Goal: Check status: Check status

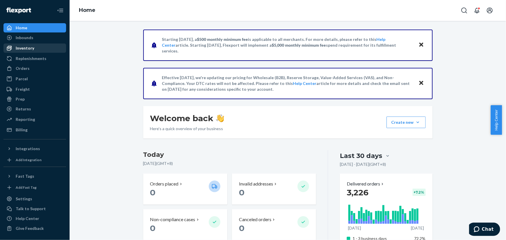
click at [31, 52] on div "Inventory" at bounding box center [34, 48] width 61 height 8
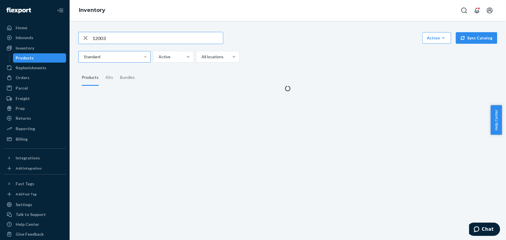
type input "12003"
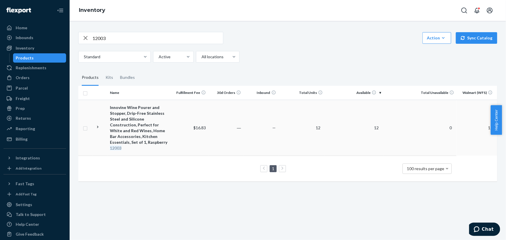
click at [117, 146] on em "12003" at bounding box center [116, 148] width 12 height 5
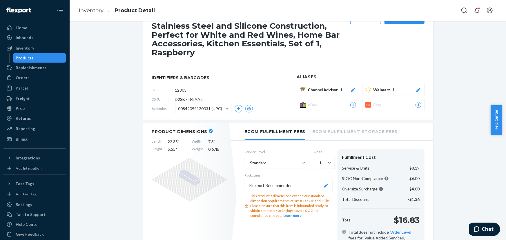
scroll to position [26, 0]
